Goal: Subscribe to service/newsletter

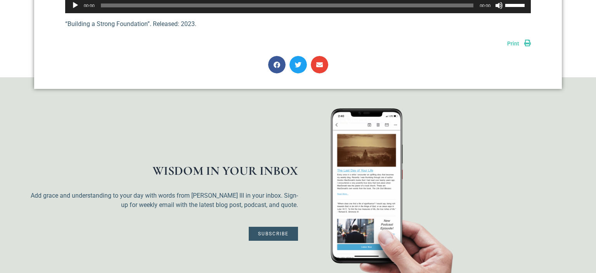
scroll to position [186, 0]
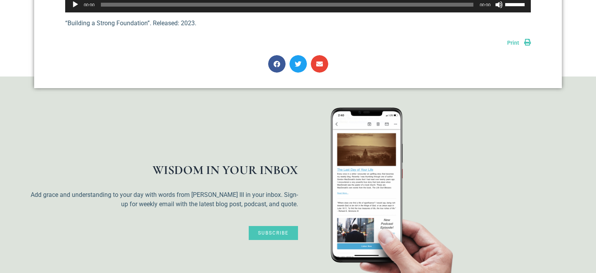
click at [265, 228] on link "Subscribe" at bounding box center [273, 233] width 49 height 14
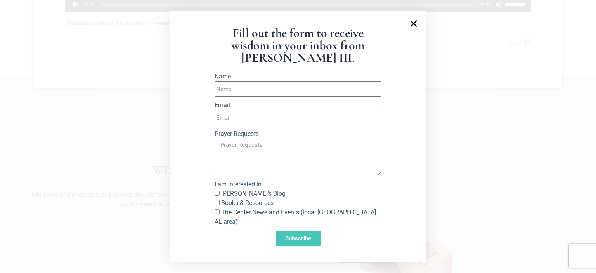
click at [237, 93] on input "Name" at bounding box center [298, 89] width 167 height 16
type input "[PERSON_NAME]"
type input "[EMAIL_ADDRESS][DOMAIN_NAME]"
click at [218, 196] on input "[PERSON_NAME]’s Blog" at bounding box center [217, 193] width 5 height 5
checkbox input "true"
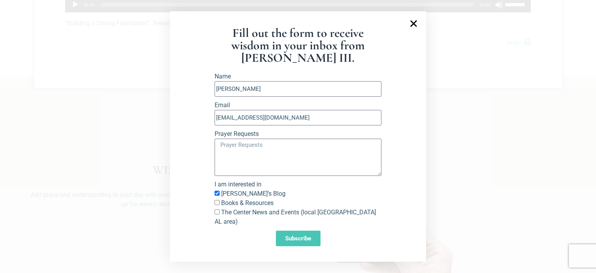
click at [217, 205] on input "Books & Resources" at bounding box center [217, 202] width 5 height 5
checkbox input "true"
click at [232, 156] on textarea "Prayer Requests" at bounding box center [298, 157] width 167 height 37
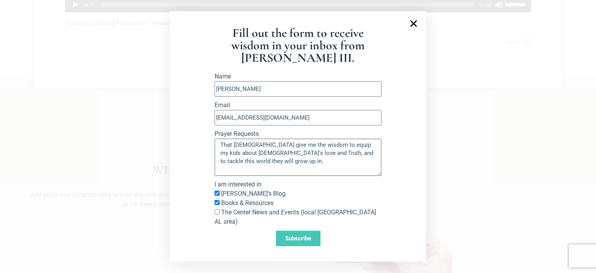
click at [297, 149] on textarea "That [DEMOGRAPHIC_DATA] give me the wisdom to equip my kids about [DEMOGRAPHIC_…" at bounding box center [298, 157] width 167 height 37
click at [278, 158] on textarea "That [DEMOGRAPHIC_DATA] give me the wisdom and tools to equip my kids about [DE…" at bounding box center [298, 157] width 167 height 37
click at [299, 149] on textarea "That [DEMOGRAPHIC_DATA] give me the wisdom and tools to equip my kids about [DE…" at bounding box center [298, 157] width 167 height 37
click at [288, 157] on textarea "That [DEMOGRAPHIC_DATA] give me the wisdom and tools to equip my kids about [DE…" at bounding box center [298, 157] width 167 height 37
type textarea "That [DEMOGRAPHIC_DATA] give me the wisdom and tools to equip my kids about [DE…"
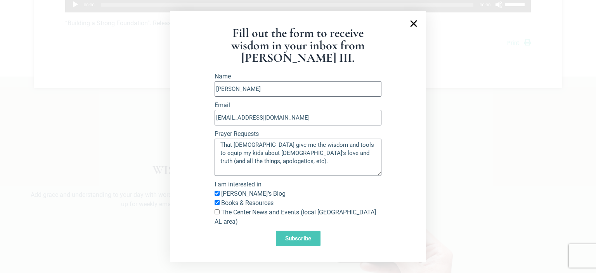
click at [285, 236] on span "Subscribe" at bounding box center [298, 239] width 26 height 6
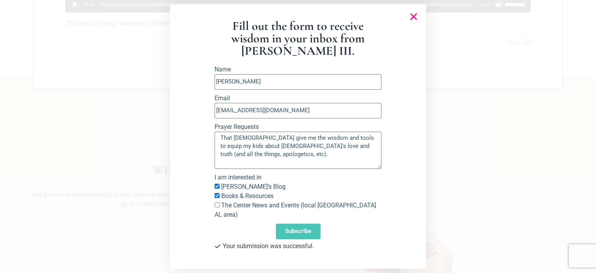
click at [412, 21] on icon "Close" at bounding box center [413, 16] width 9 height 9
